Goal: Transaction & Acquisition: Purchase product/service

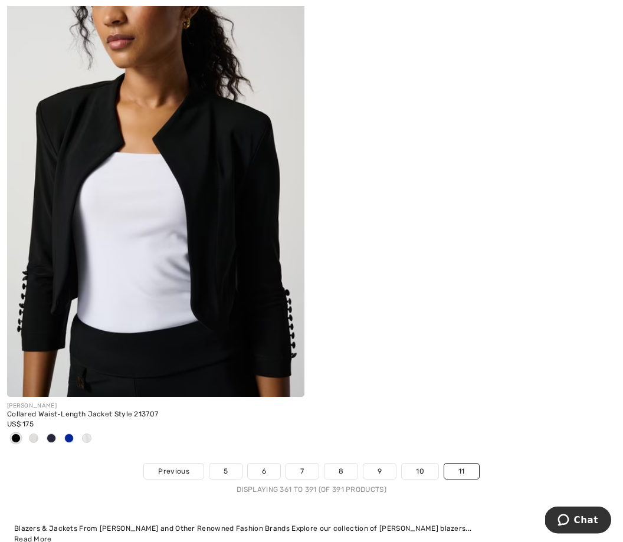
scroll to position [7901, 0]
click at [94, 182] on img at bounding box center [155, 173] width 297 height 446
click at [133, 179] on img at bounding box center [155, 173] width 297 height 446
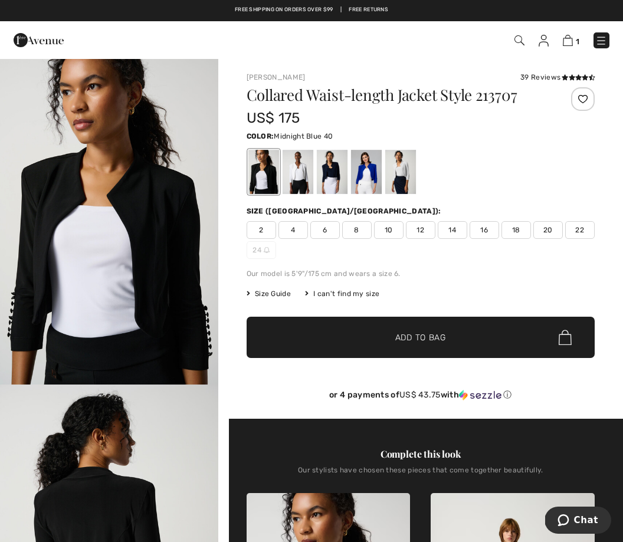
click at [325, 165] on div at bounding box center [331, 172] width 31 height 44
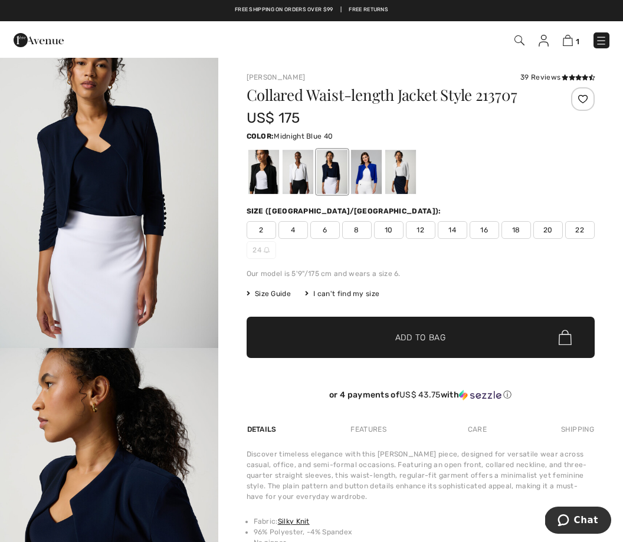
scroll to position [37, 0]
click at [251, 176] on div at bounding box center [263, 172] width 31 height 44
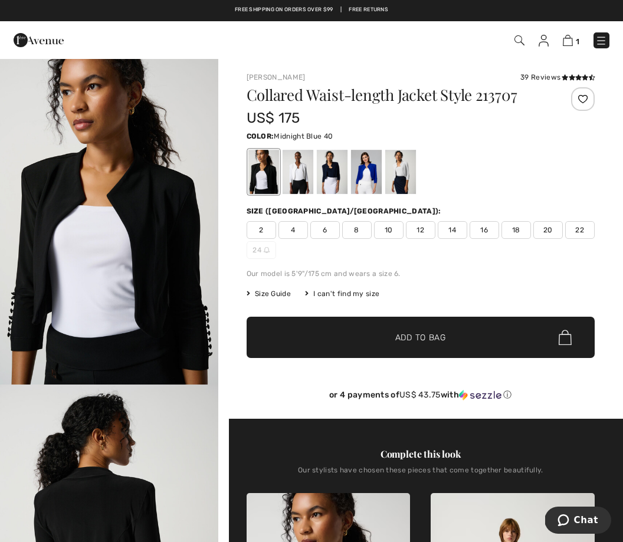
click at [320, 178] on div at bounding box center [331, 172] width 31 height 44
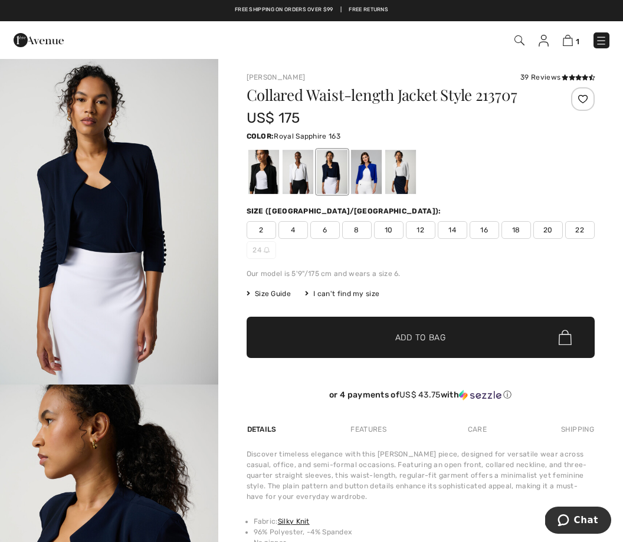
click at [361, 174] on div at bounding box center [366, 172] width 31 height 44
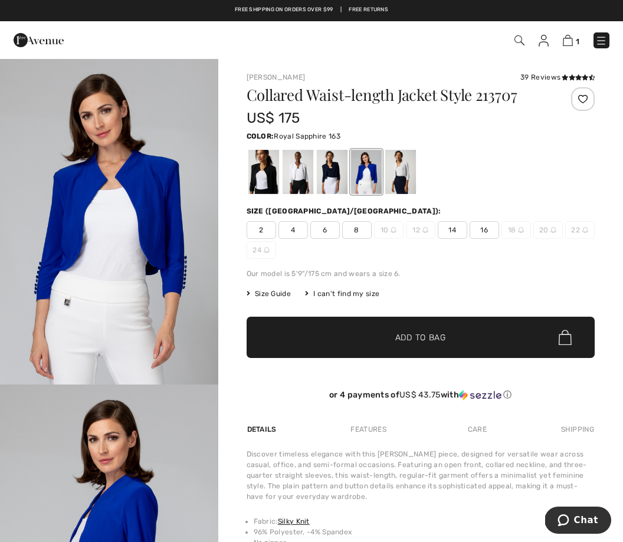
click at [393, 176] on div at bounding box center [400, 172] width 31 height 44
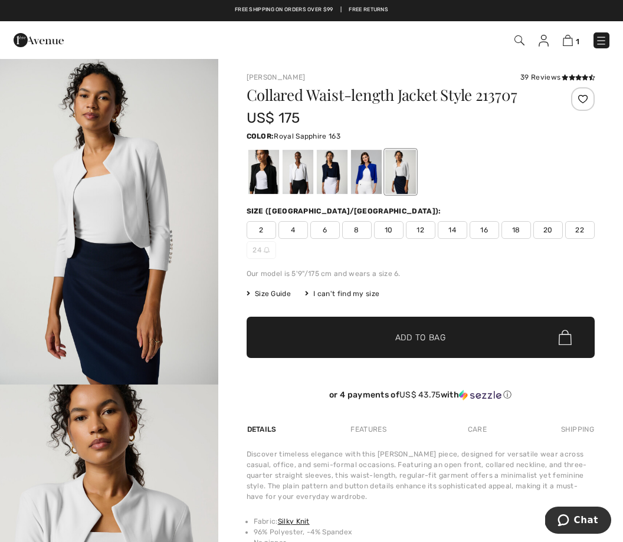
click at [362, 181] on div at bounding box center [366, 172] width 31 height 44
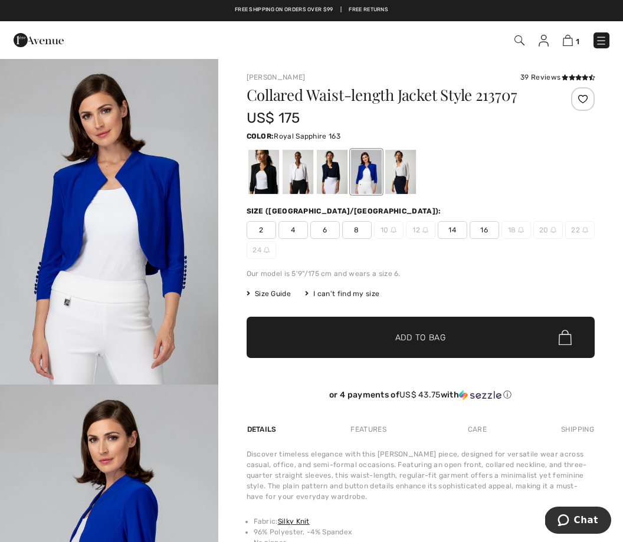
click at [359, 225] on span "8" at bounding box center [357, 230] width 30 height 18
click at [387, 349] on span "✔ Added to Bag Add to Bag" at bounding box center [421, 337] width 348 height 41
click at [258, 181] on div at bounding box center [263, 172] width 31 height 44
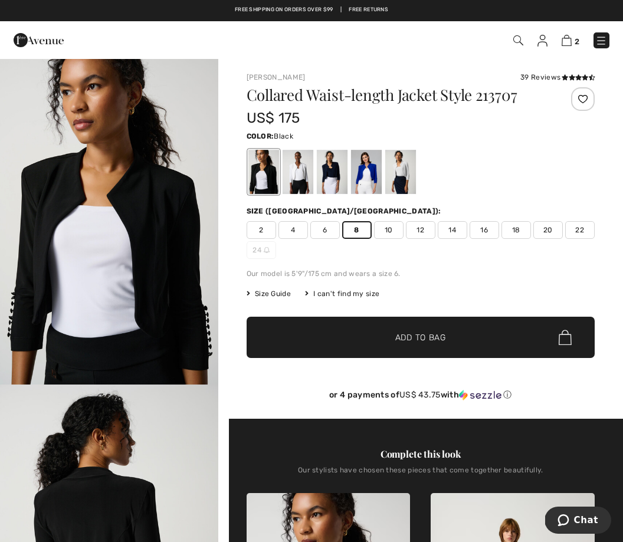
click at [330, 180] on div at bounding box center [331, 172] width 31 height 44
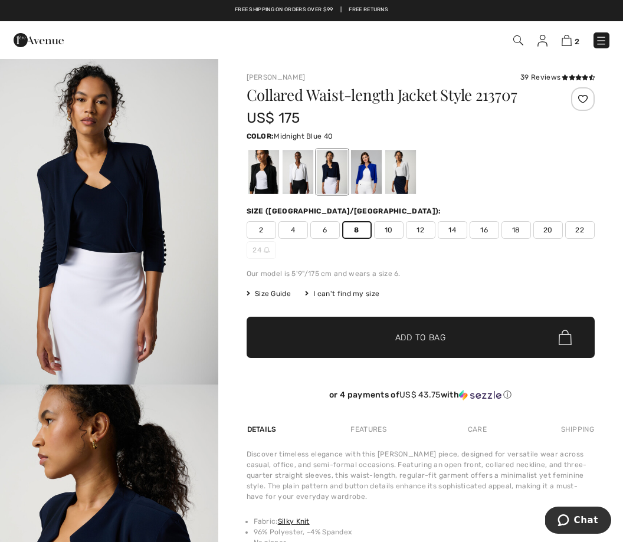
click at [393, 338] on span "✔ Added to Bag" at bounding box center [403, 338] width 72 height 12
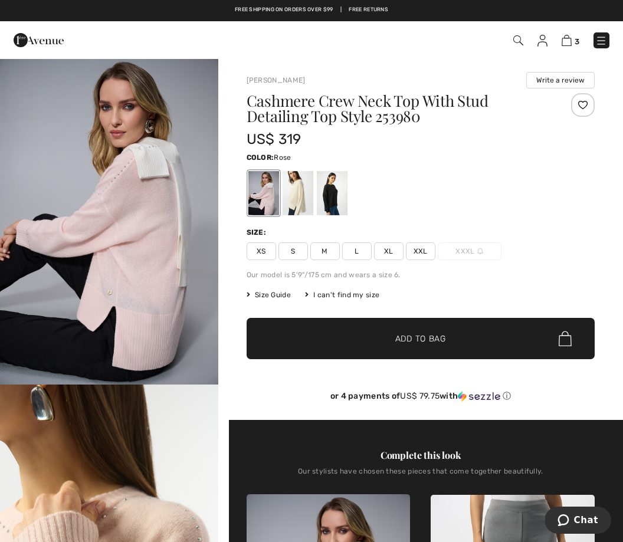
click at [22, 272] on img "1 / 6" at bounding box center [109, 221] width 218 height 327
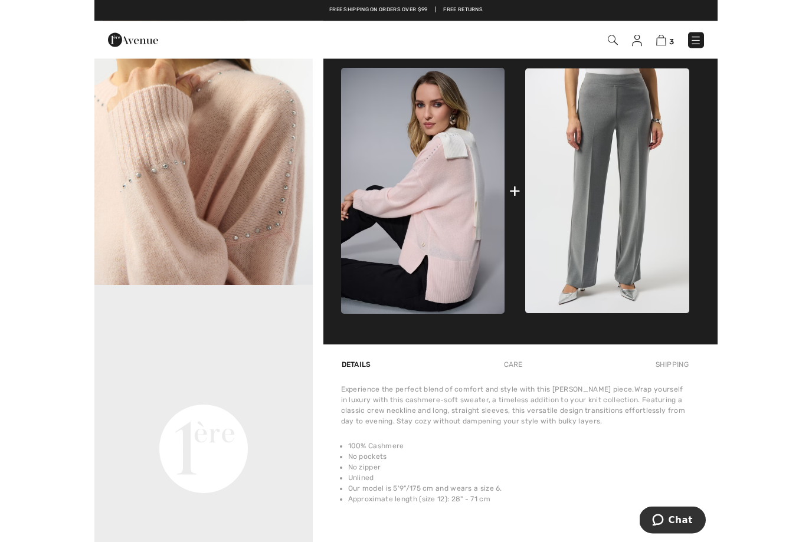
scroll to position [509, 0]
